Goal: Information Seeking & Learning: Learn about a topic

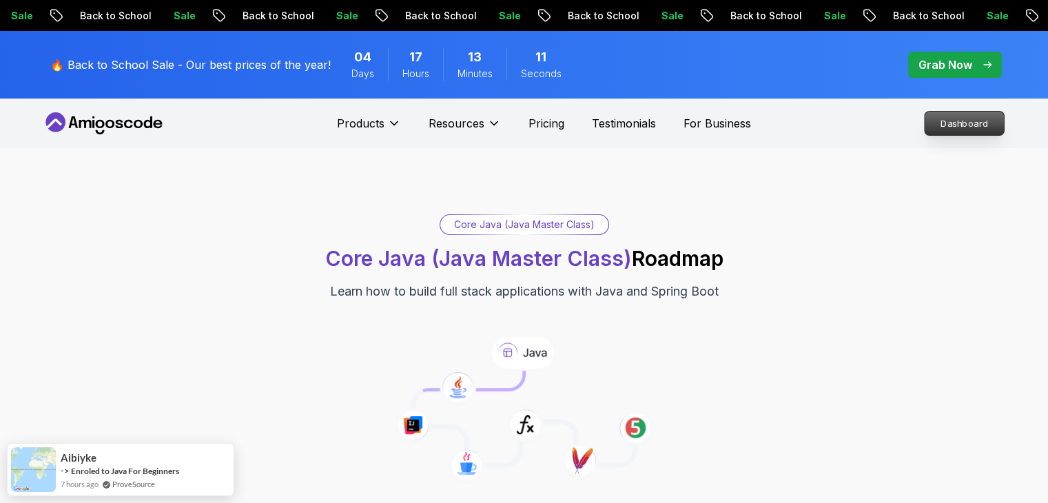
click at [954, 122] on p "Dashboard" at bounding box center [964, 123] width 79 height 23
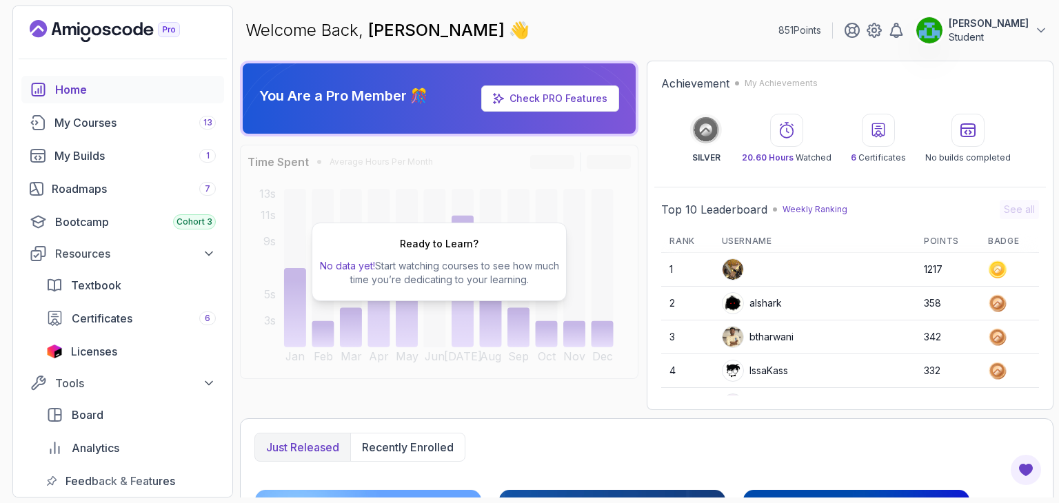
click at [61, 173] on div "Home My Courses 13 My Builds 1 Roadmaps 7 Bootcamp Cohort 3 Resources Textbook …" at bounding box center [122, 285] width 203 height 419
click at [61, 184] on div "Roadmaps 7" at bounding box center [134, 189] width 164 height 17
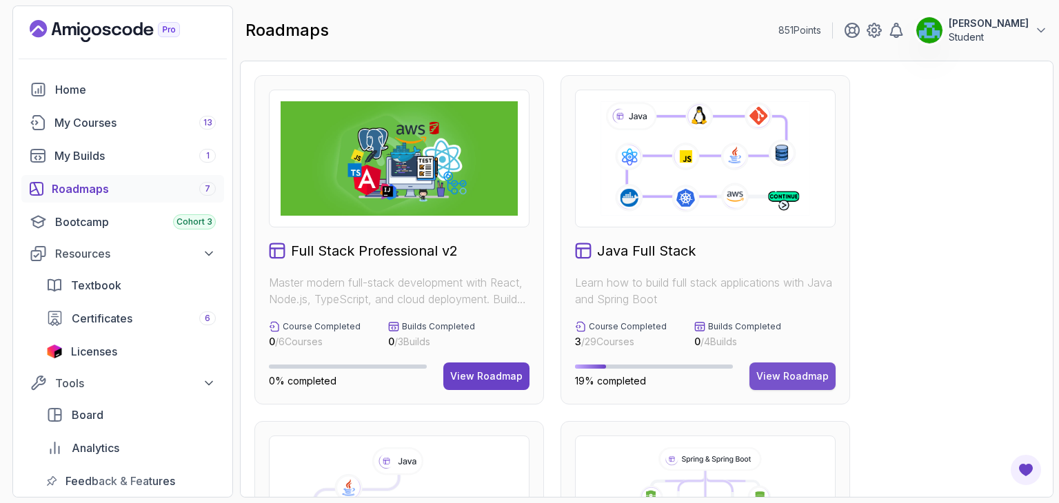
click at [799, 368] on button "View Roadmap" at bounding box center [792, 377] width 86 height 28
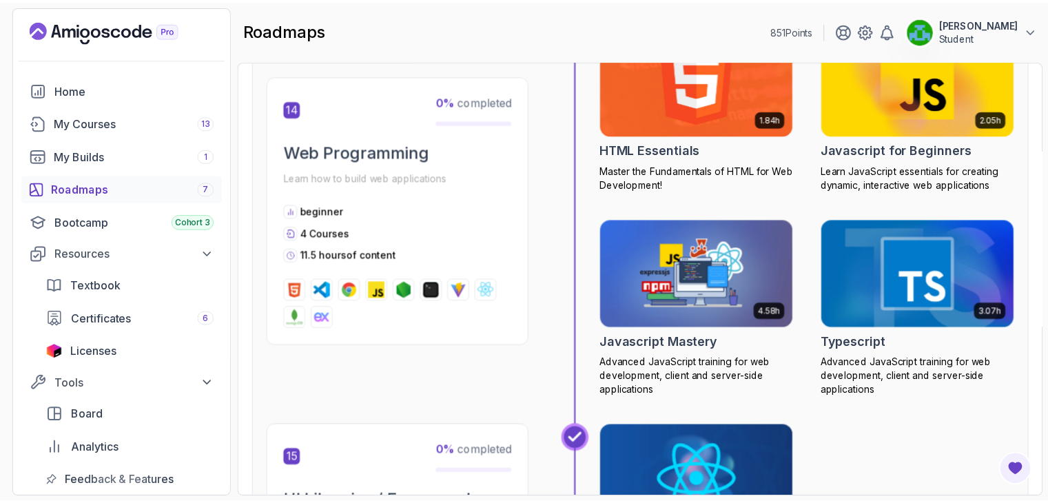
scroll to position [4686, 0]
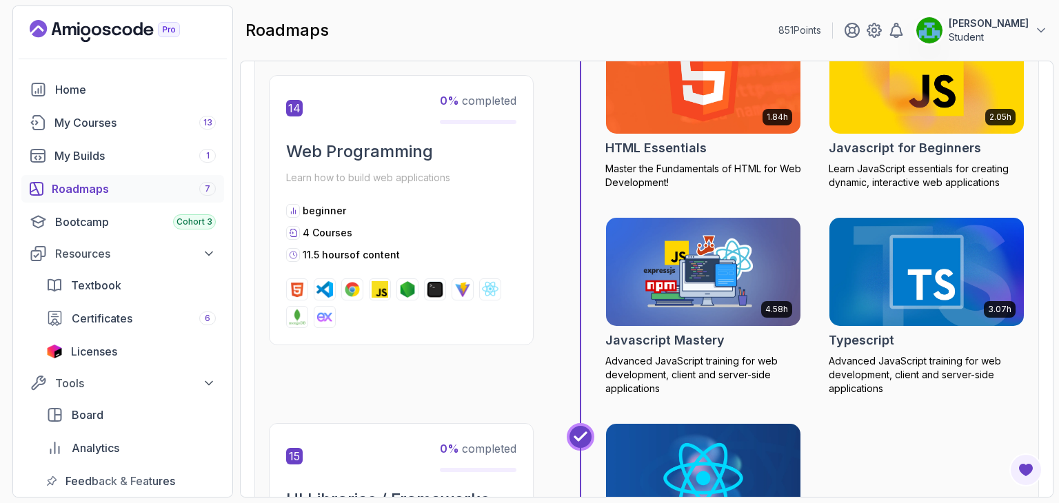
click at [715, 283] on img at bounding box center [703, 272] width 204 height 114
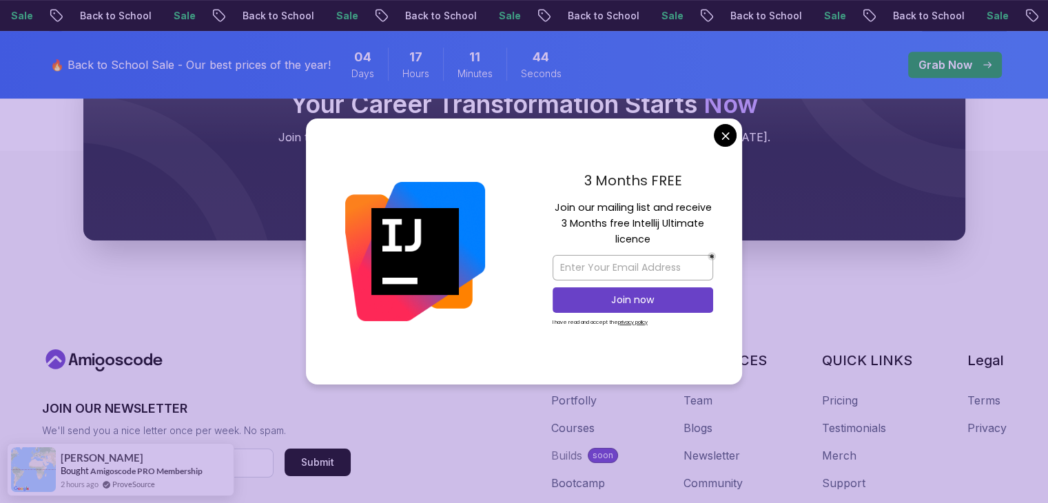
scroll to position [819, 0]
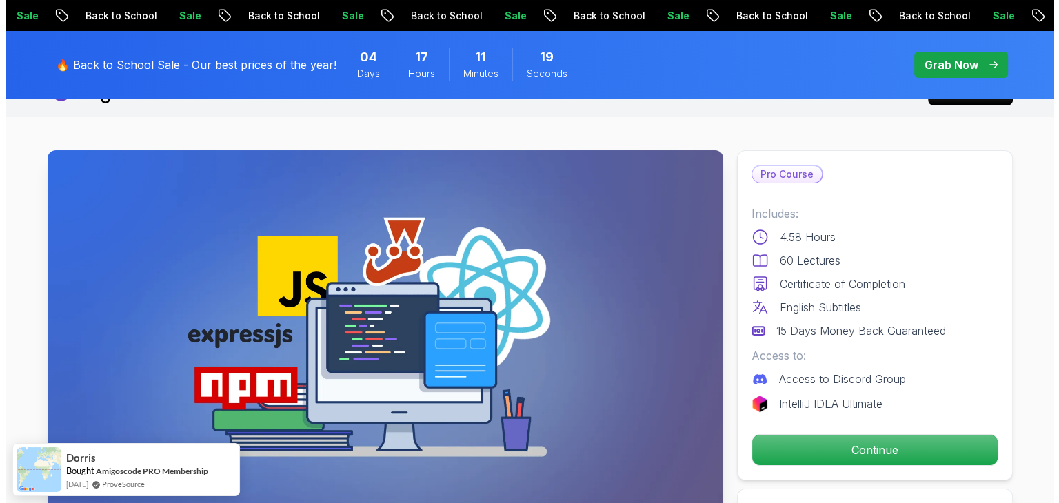
scroll to position [0, 0]
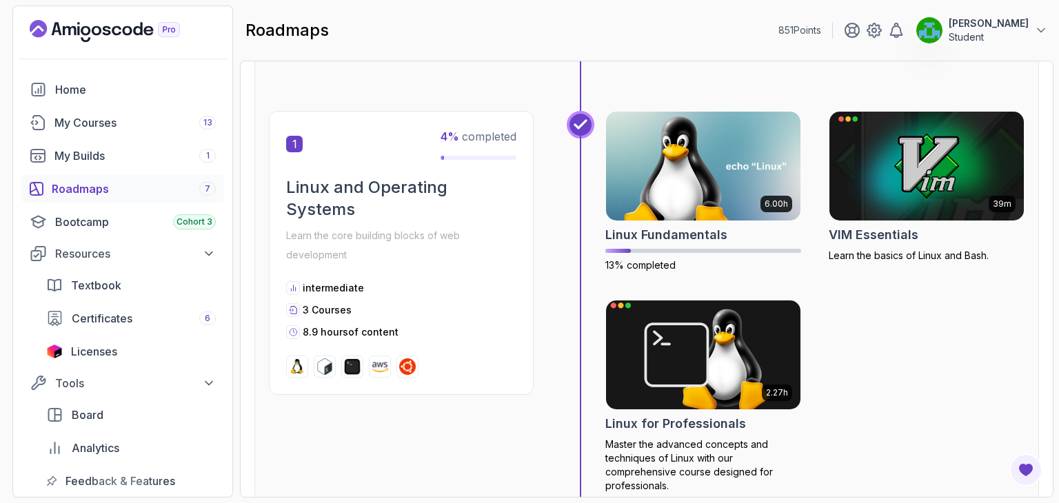
scroll to position [240, 0]
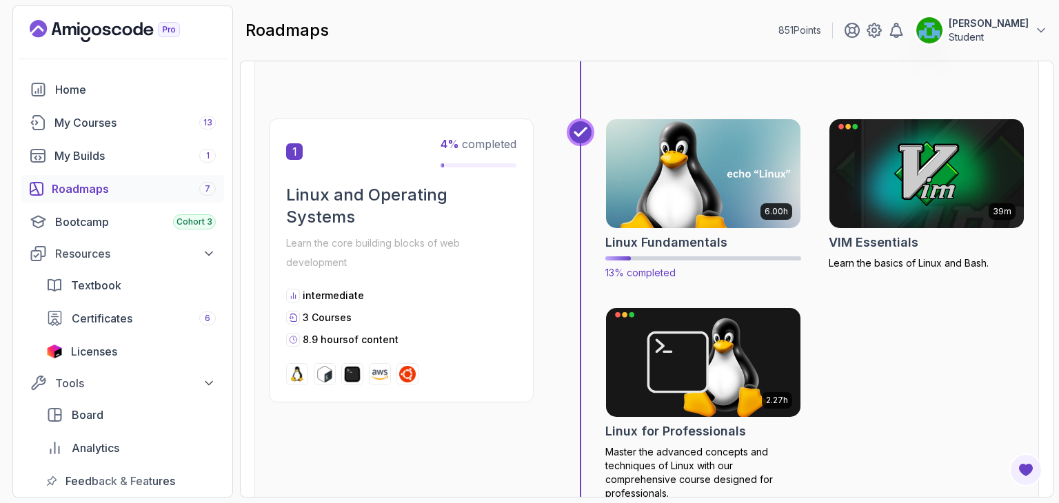
click at [704, 150] on img at bounding box center [703, 173] width 204 height 114
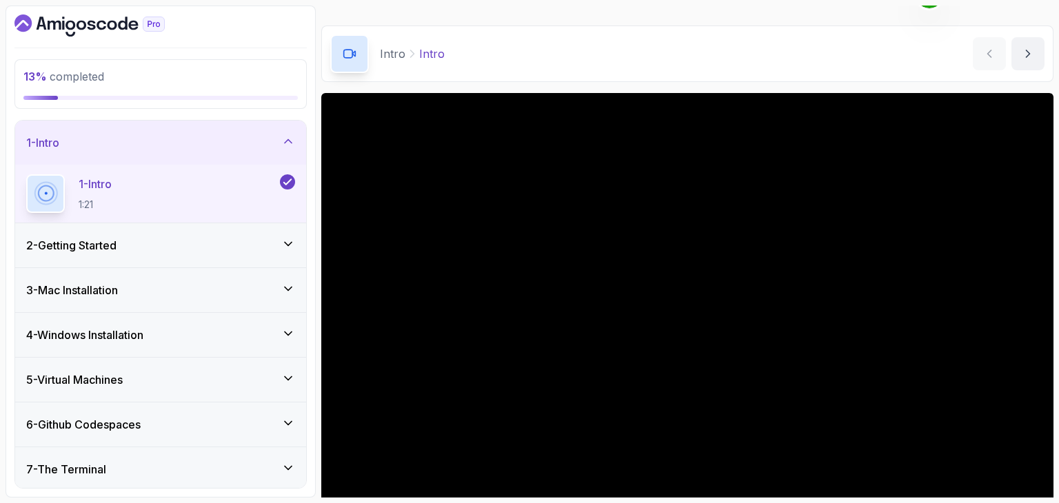
scroll to position [30, 0]
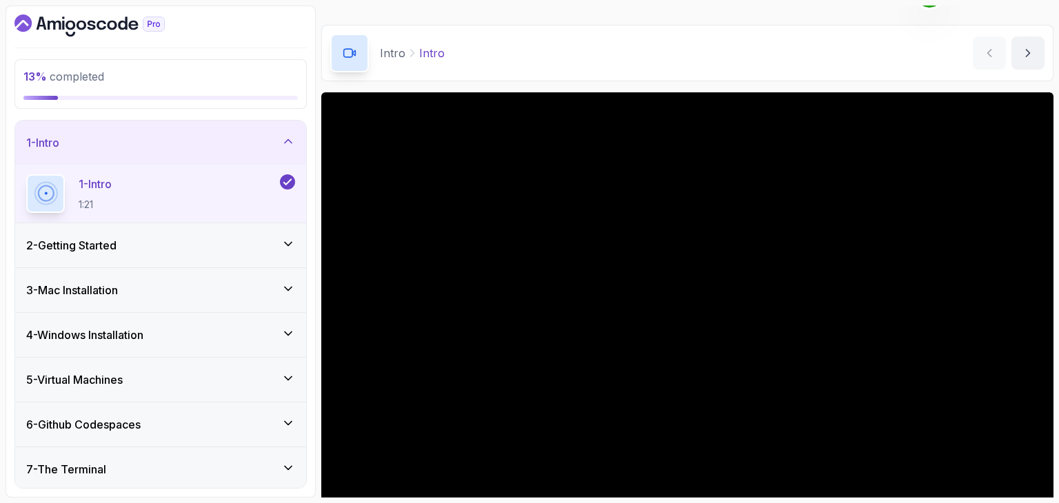
click at [196, 241] on div "2 - Getting Started" at bounding box center [160, 245] width 269 height 17
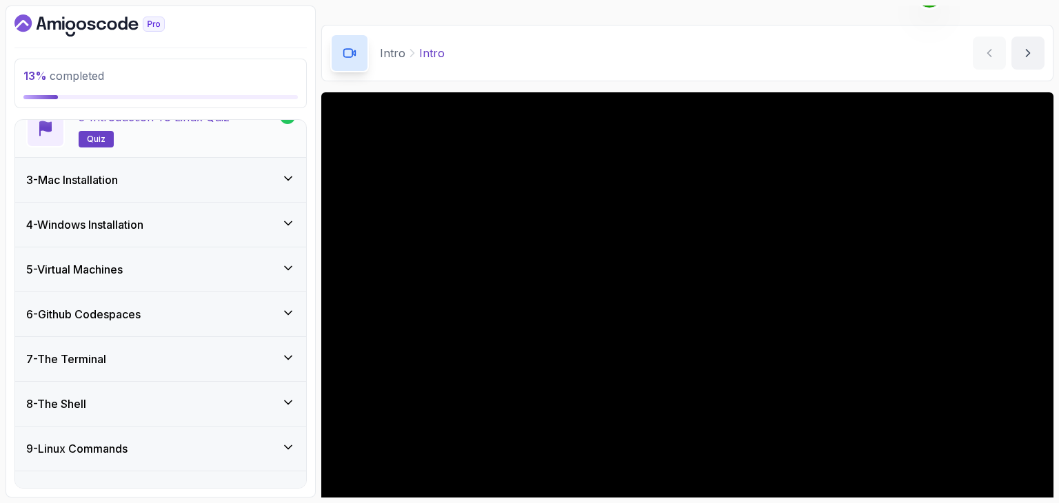
scroll to position [229, 0]
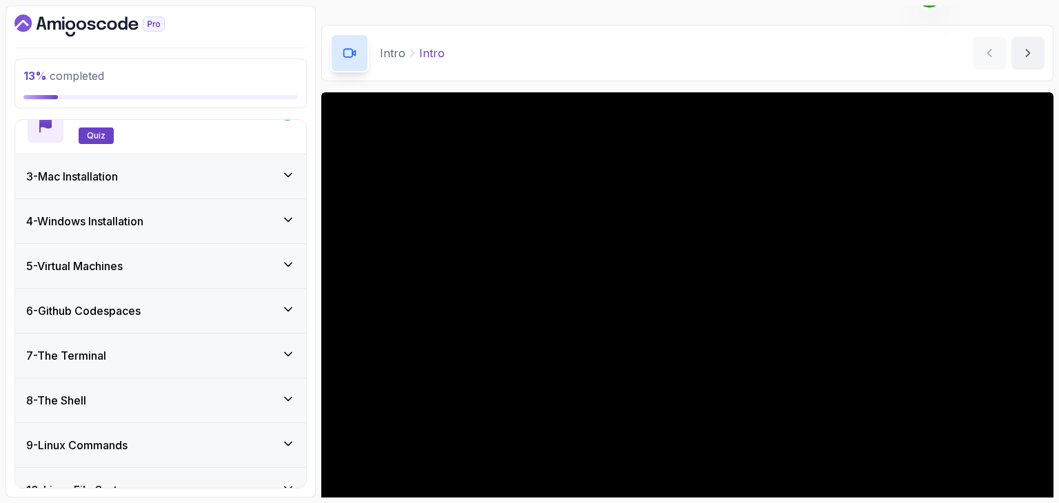
click at [92, 227] on h3 "4 - Windows Installation" at bounding box center [84, 221] width 117 height 17
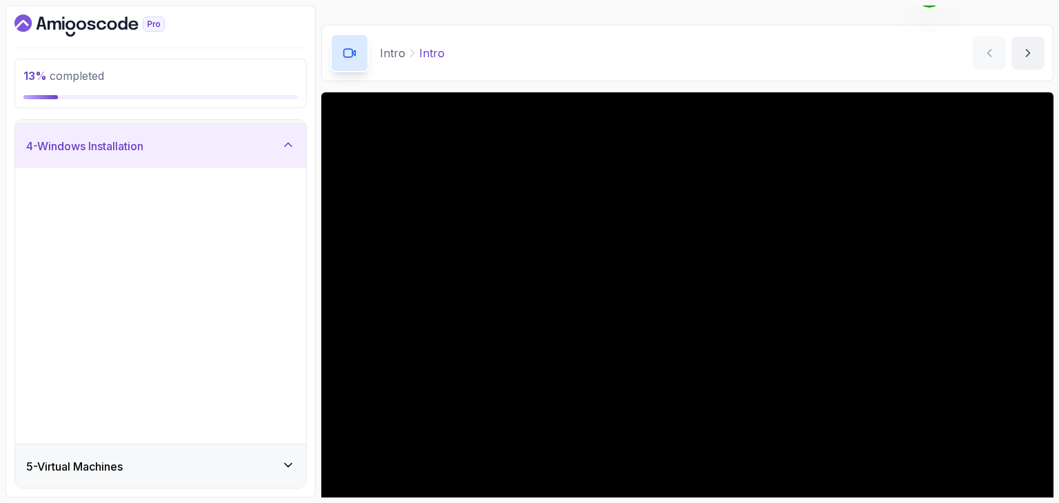
scroll to position [126, 0]
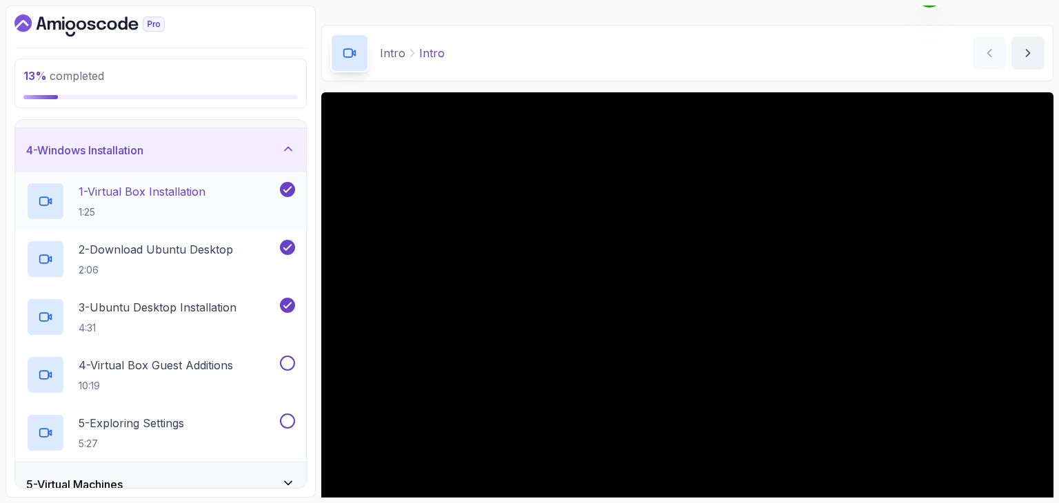
click at [138, 199] on h2 "1 - Virtual Box Installation 1:25" at bounding box center [142, 201] width 127 height 36
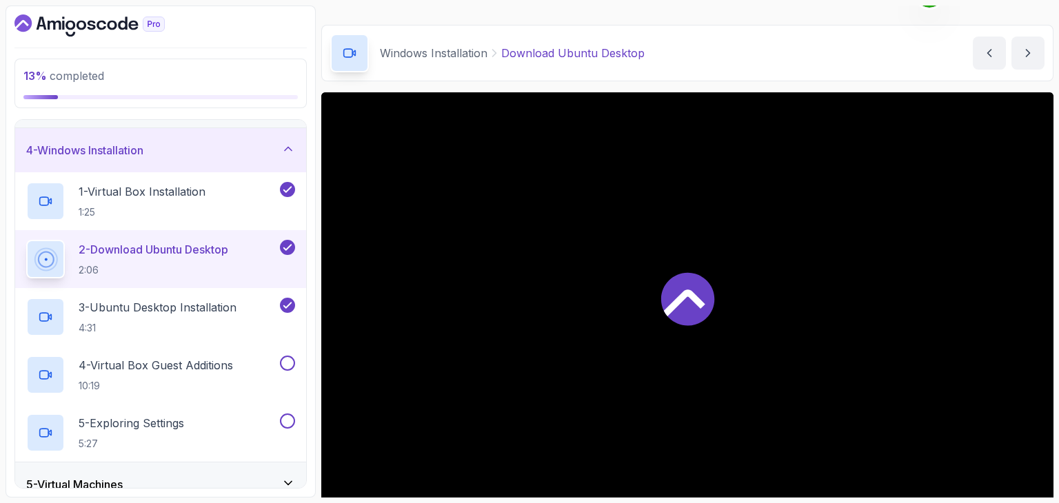
click at [583, 360] on div at bounding box center [687, 297] width 732 height 411
click at [172, 183] on p "1 - Virtual Box Installation" at bounding box center [142, 191] width 127 height 17
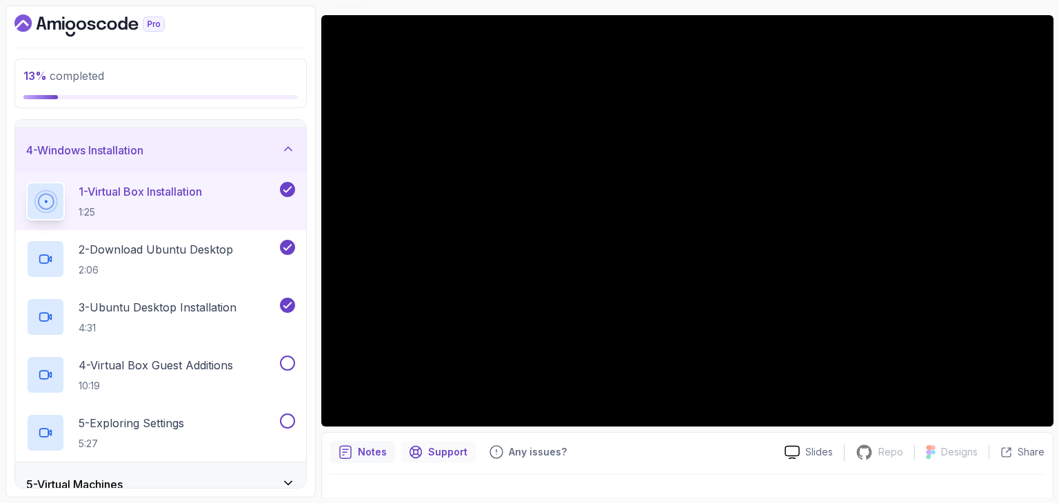
scroll to position [108, 0]
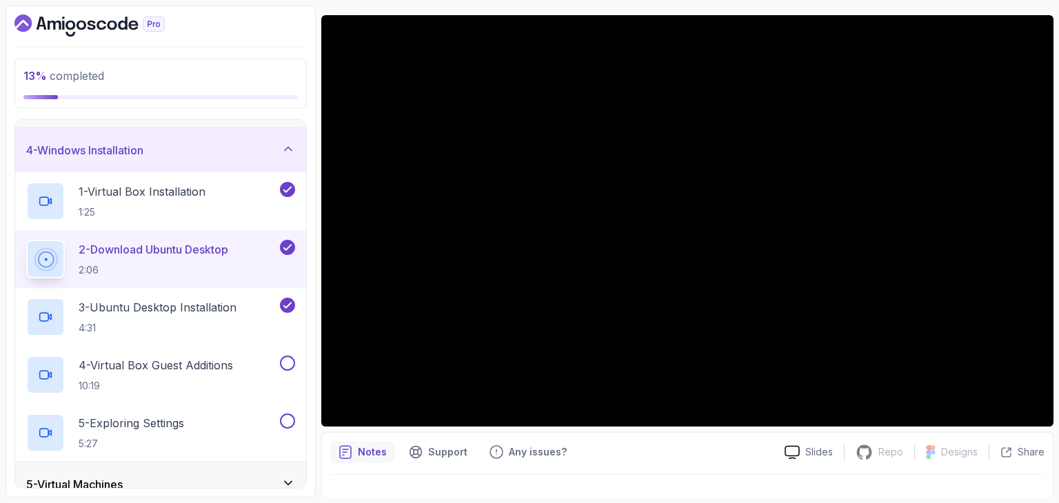
scroll to position [256, 0]
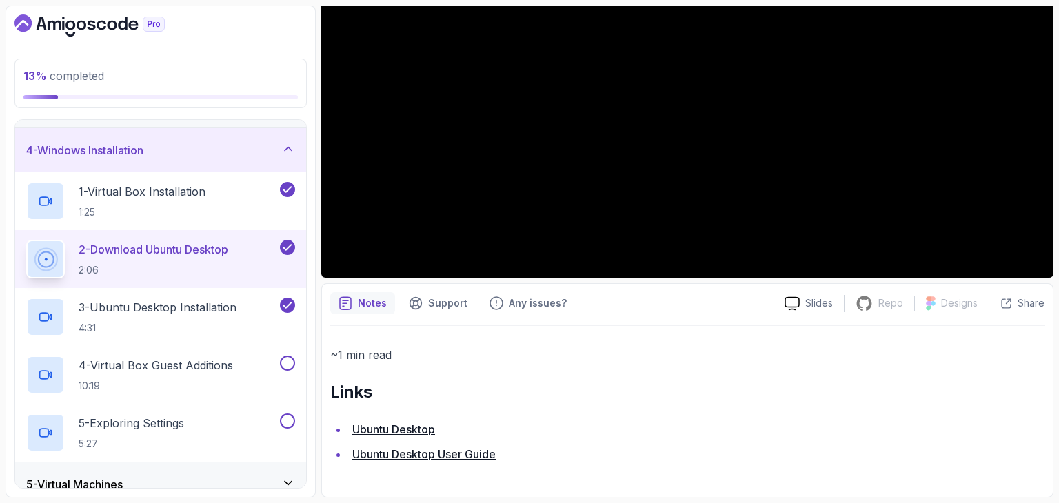
click at [394, 434] on link "Ubuntu Desktop" at bounding box center [393, 429] width 83 height 14
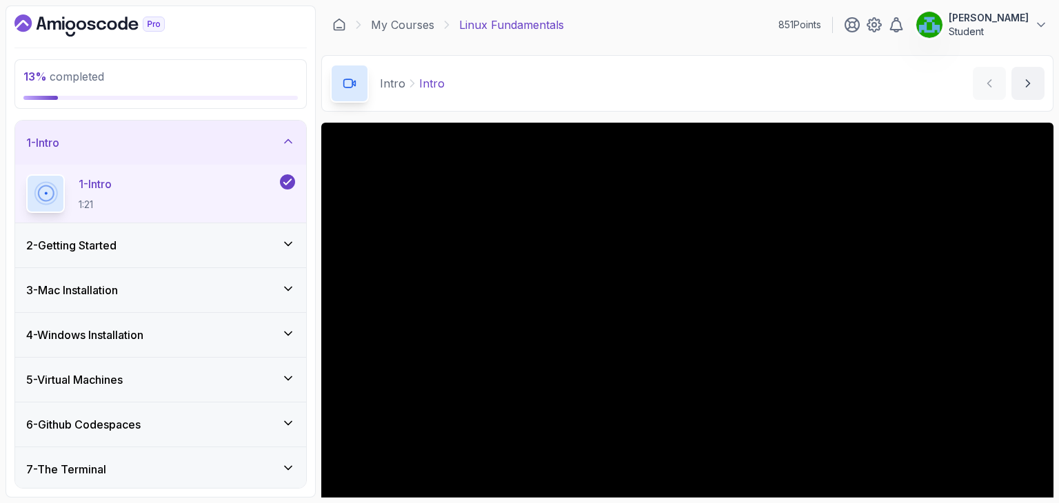
click at [105, 241] on h3 "2 - Getting Started" at bounding box center [71, 245] width 90 height 17
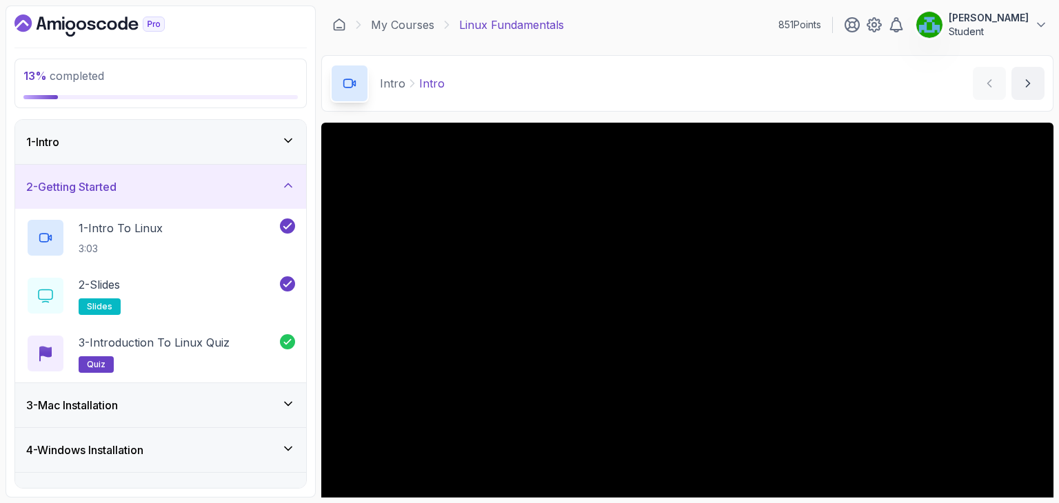
click at [72, 460] on div "4 - Windows Installation" at bounding box center [160, 450] width 291 height 44
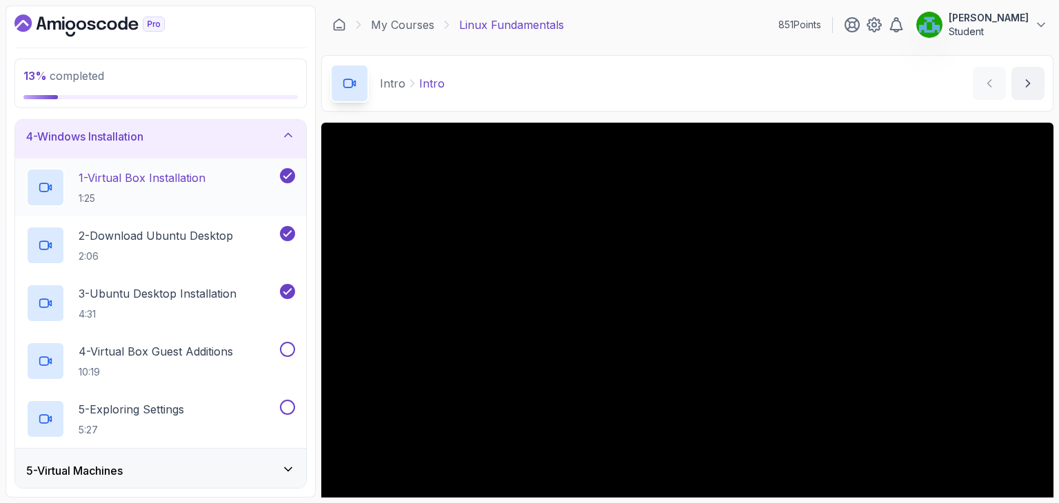
scroll to position [143, 0]
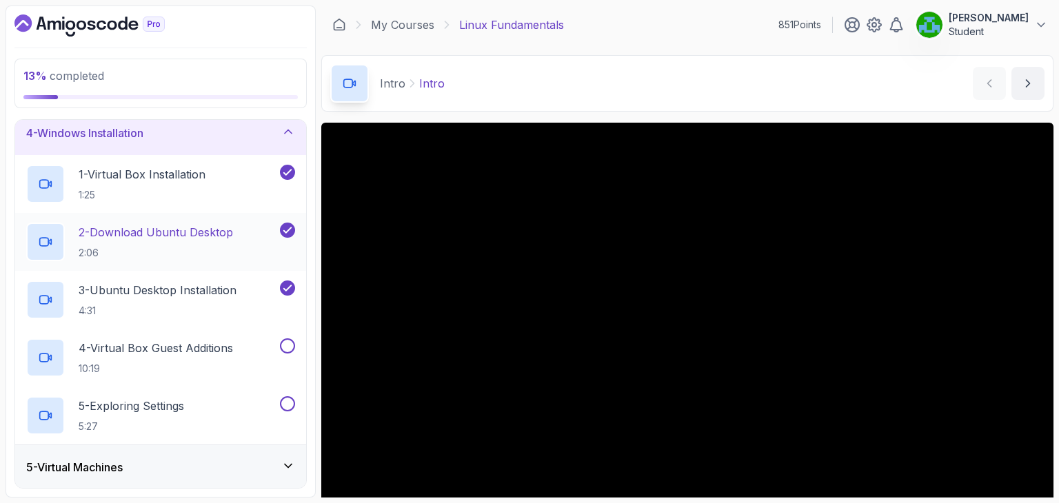
click at [130, 224] on p "2 - Download Ubuntu Desktop" at bounding box center [156, 232] width 154 height 17
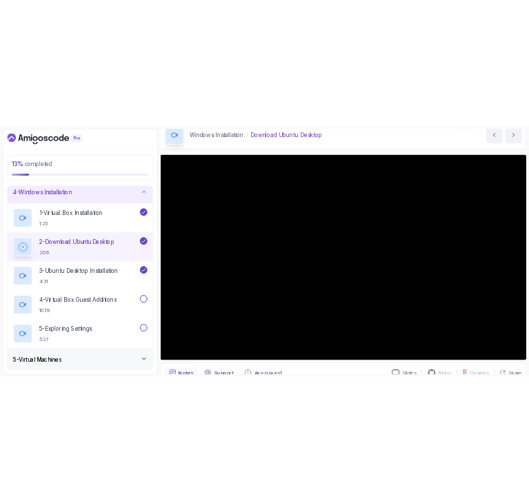
scroll to position [65, 0]
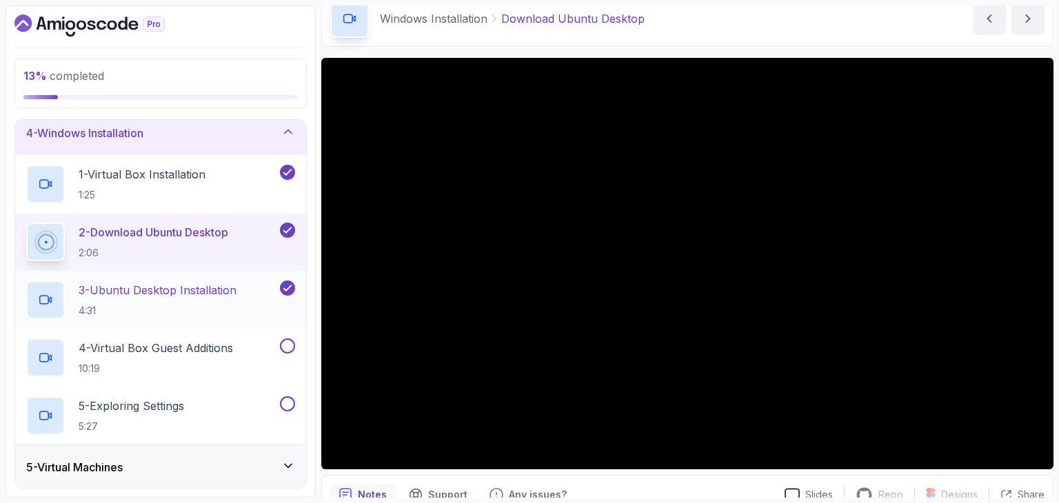
click at [141, 289] on p "3 - Ubuntu Desktop Installation" at bounding box center [158, 290] width 158 height 17
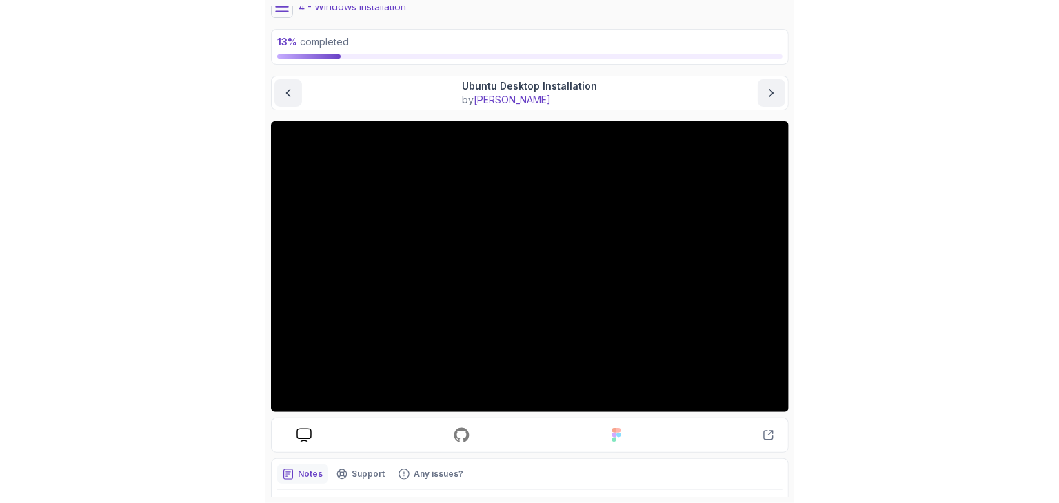
scroll to position [54, 0]
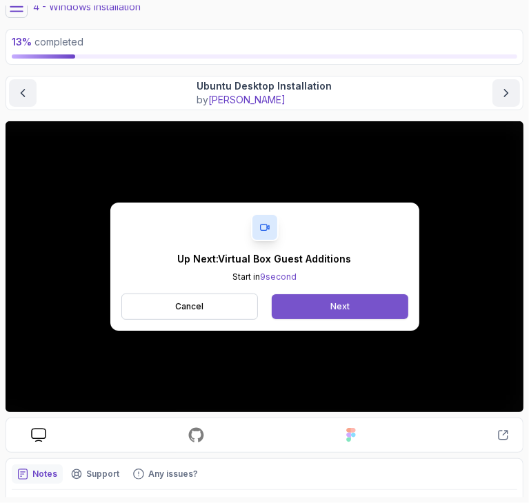
click at [320, 307] on button "Next" at bounding box center [340, 306] width 136 height 25
